Goal: Download file/media

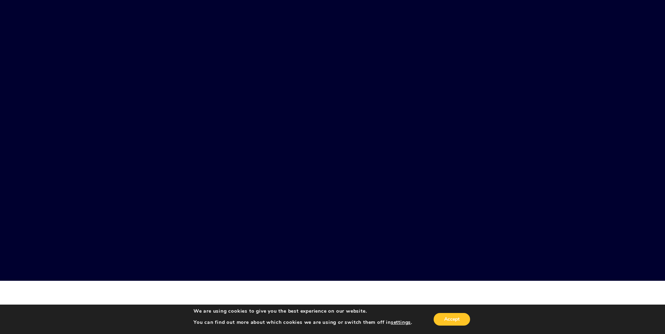
scroll to position [105, 0]
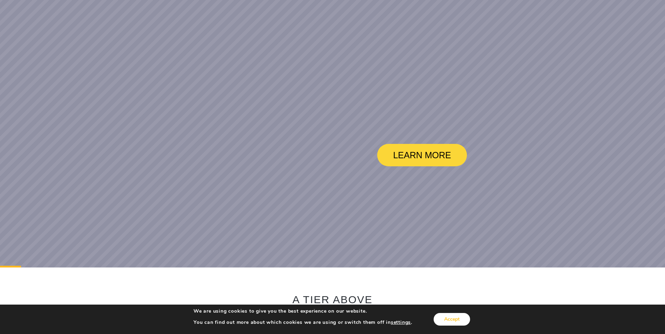
click at [448, 321] on button "Accept" at bounding box center [452, 319] width 36 height 13
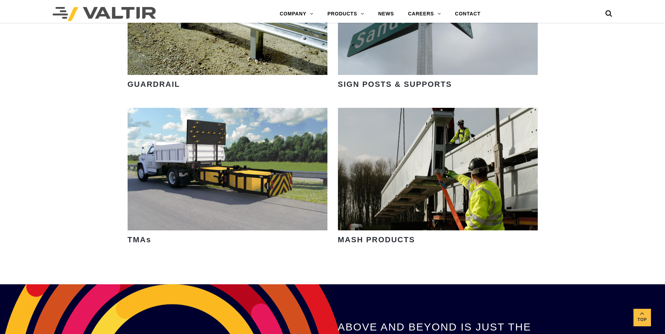
scroll to position [1016, 0]
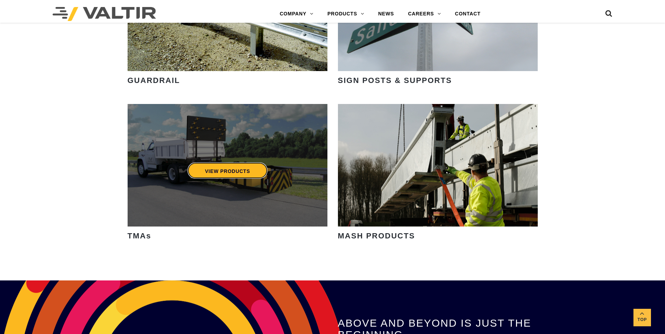
click at [221, 176] on link "VIEW PRODUCTS" at bounding box center [227, 171] width 80 height 16
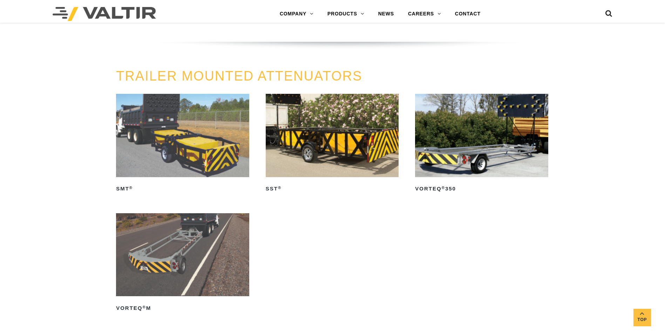
scroll to position [736, 0]
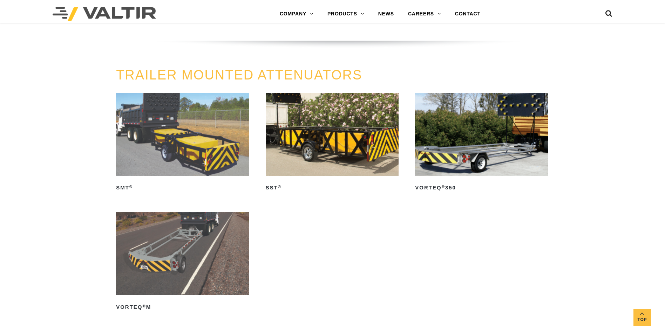
click at [173, 169] on img at bounding box center [182, 134] width 133 height 83
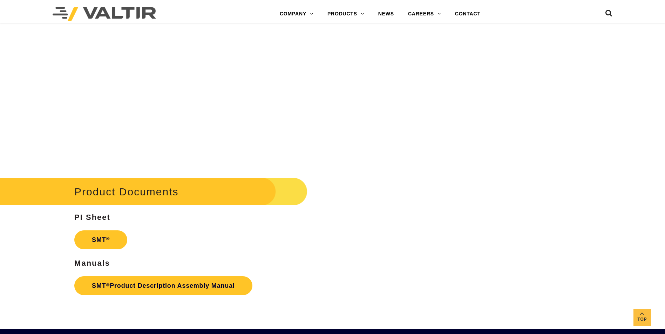
scroll to position [1858, 0]
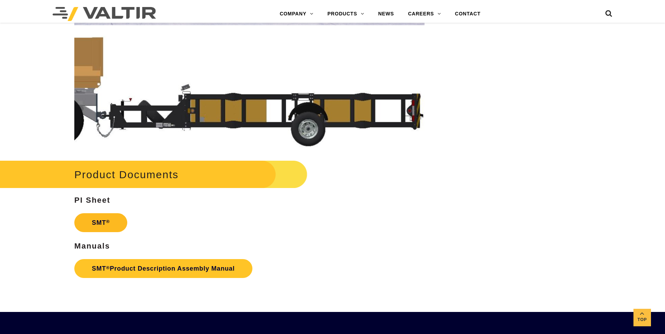
click at [100, 223] on link "SMT ®" at bounding box center [100, 222] width 53 height 19
click at [100, 266] on link "SMT ® Product Description Assembly Manual" at bounding box center [163, 268] width 178 height 19
